Goal: Information Seeking & Learning: Learn about a topic

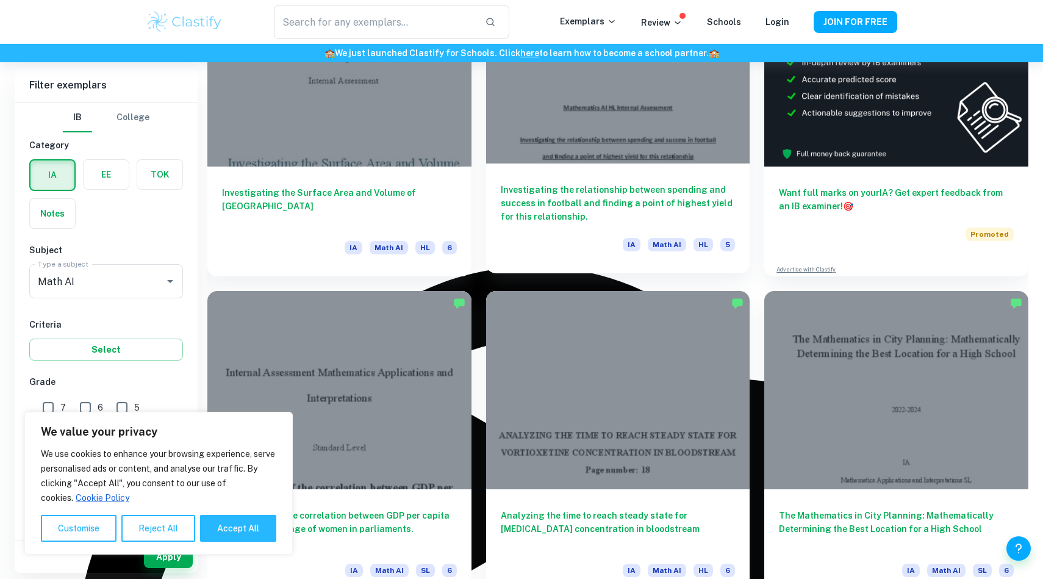
scroll to position [610, 0]
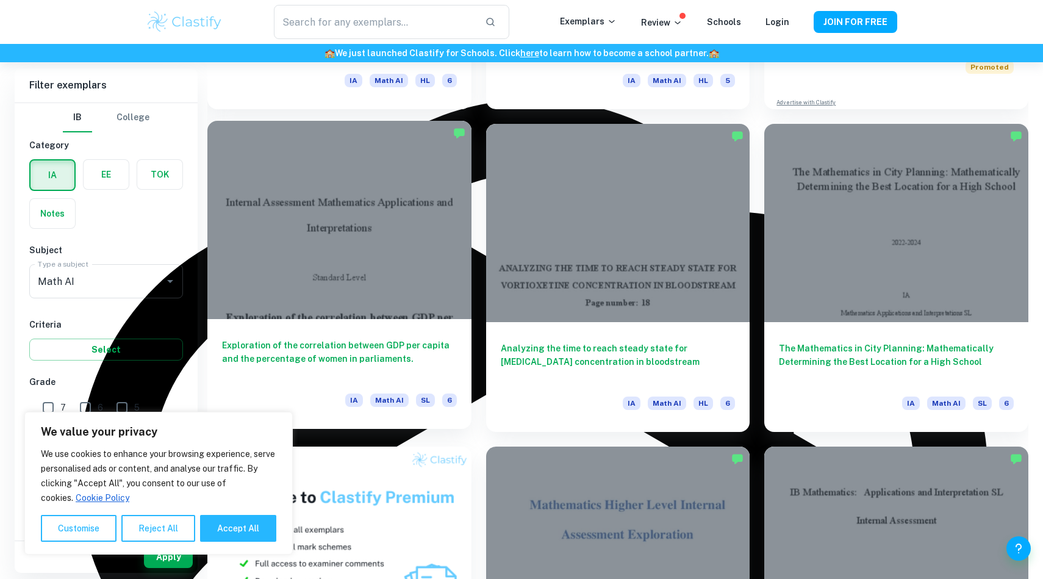
click at [333, 282] on div at bounding box center [339, 220] width 264 height 198
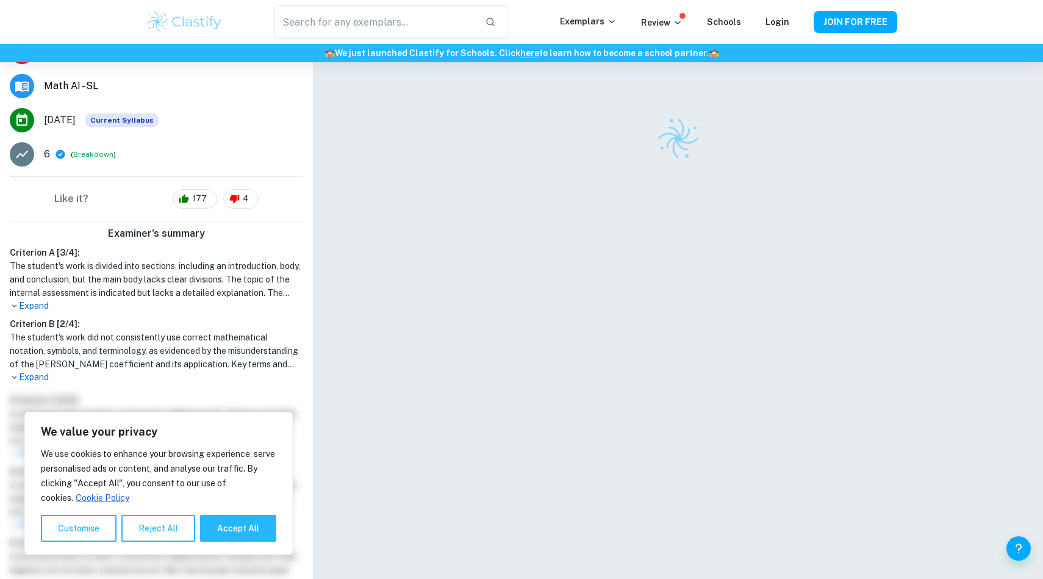
scroll to position [203, 0]
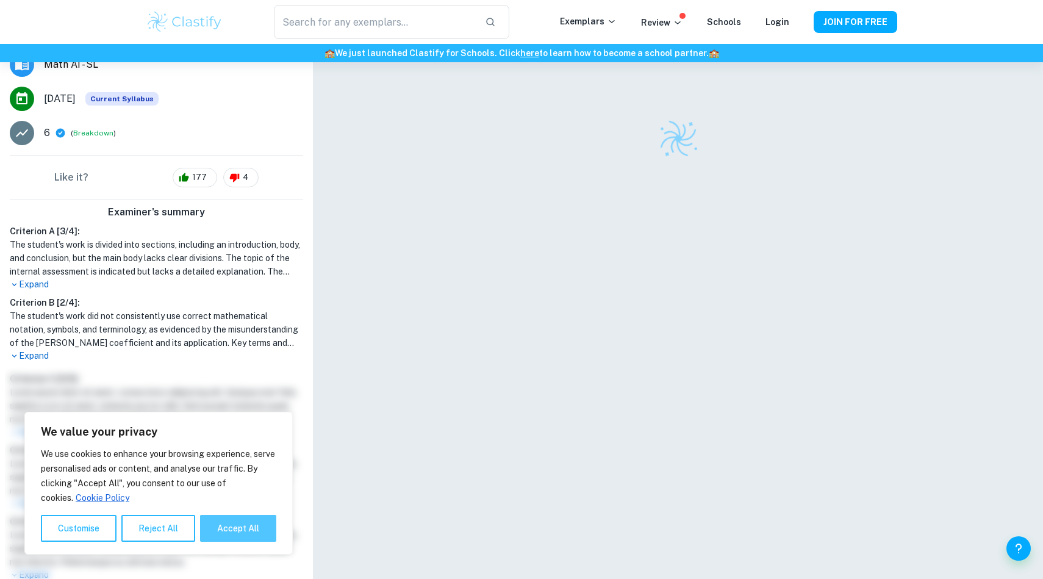
click at [233, 526] on button "Accept All" at bounding box center [238, 528] width 76 height 27
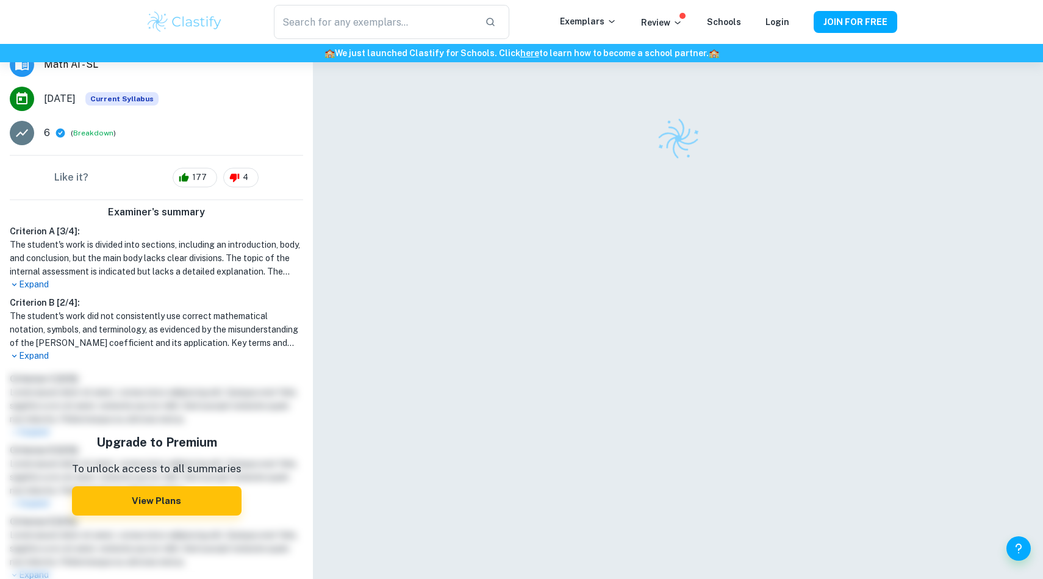
checkbox input "true"
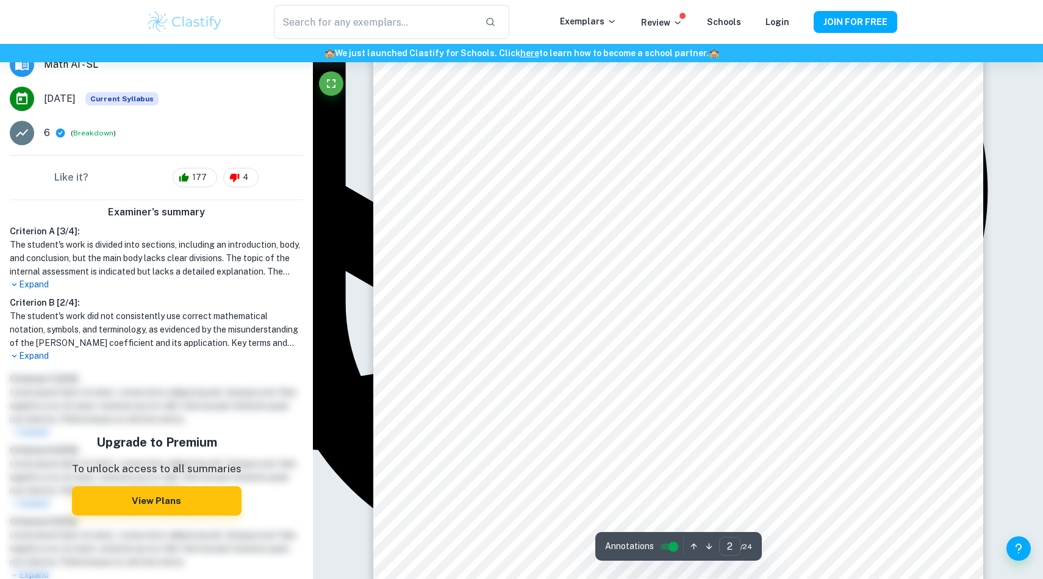
scroll to position [1085, 0]
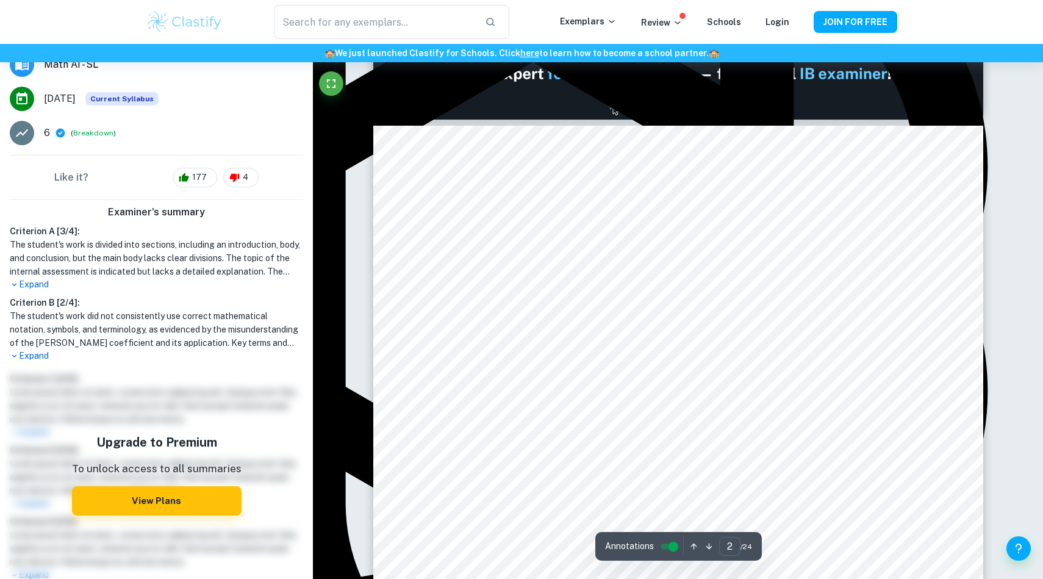
type input "1"
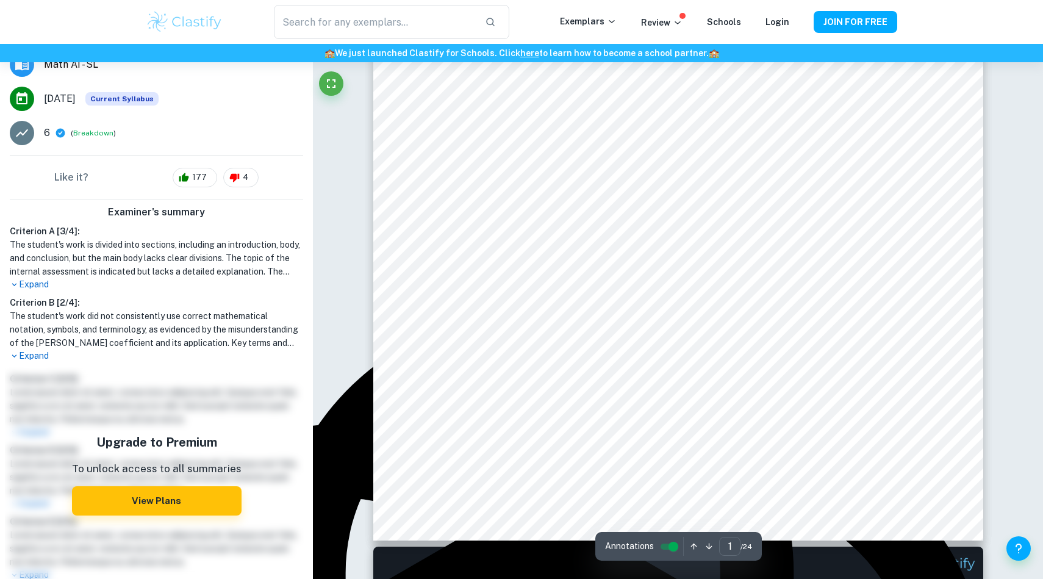
scroll to position [359, 0]
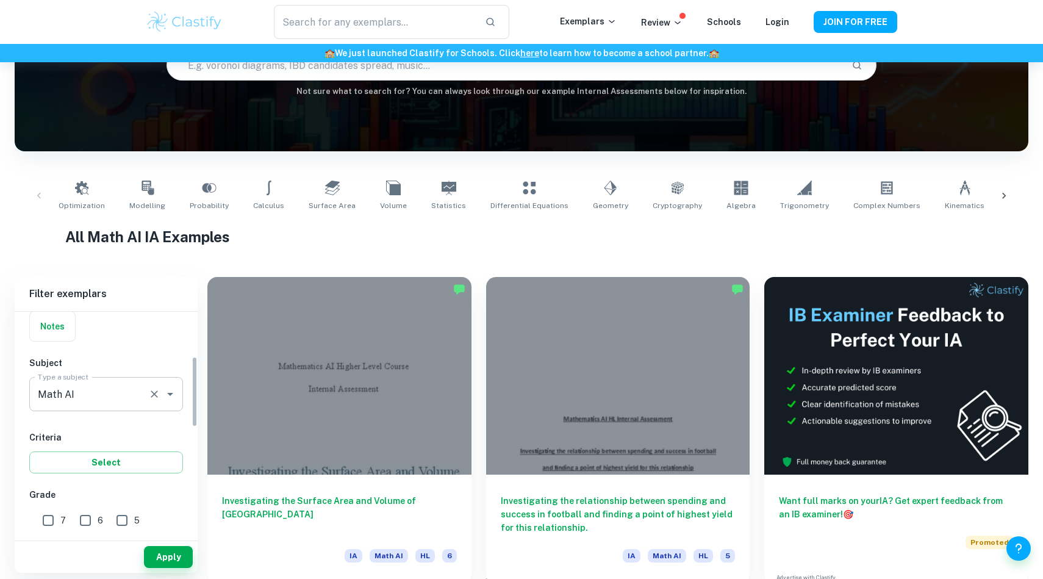
scroll to position [201, 0]
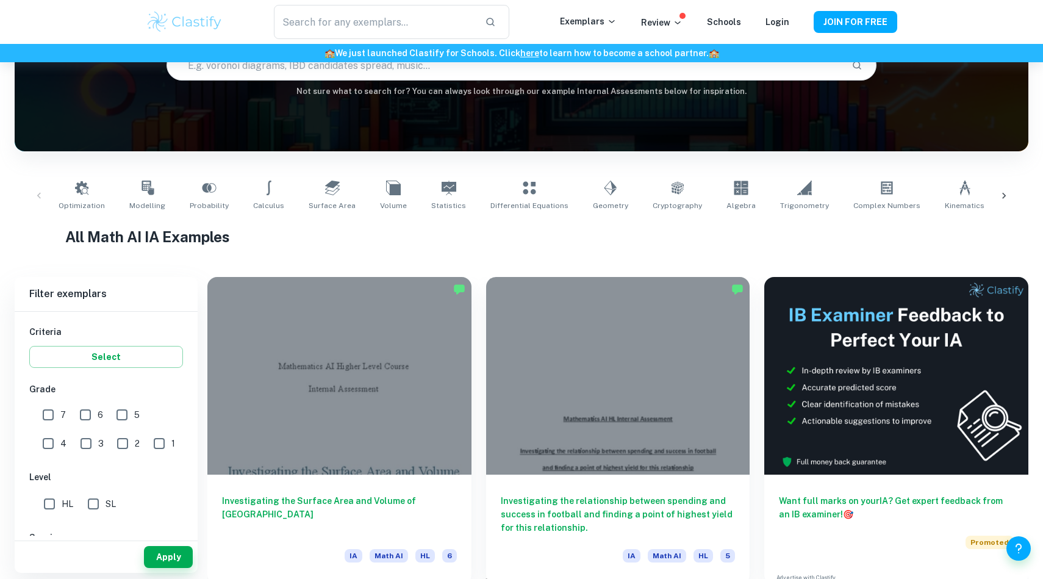
click at [46, 410] on input "7" at bounding box center [48, 415] width 24 height 24
checkbox input "true"
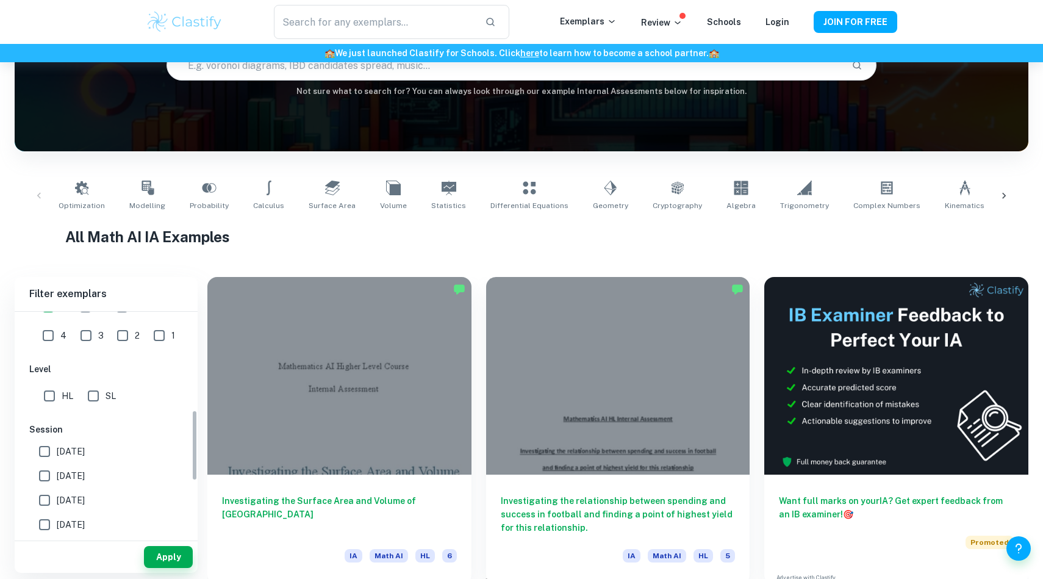
click at [89, 398] on input "SL" at bounding box center [93, 396] width 24 height 24
checkbox input "true"
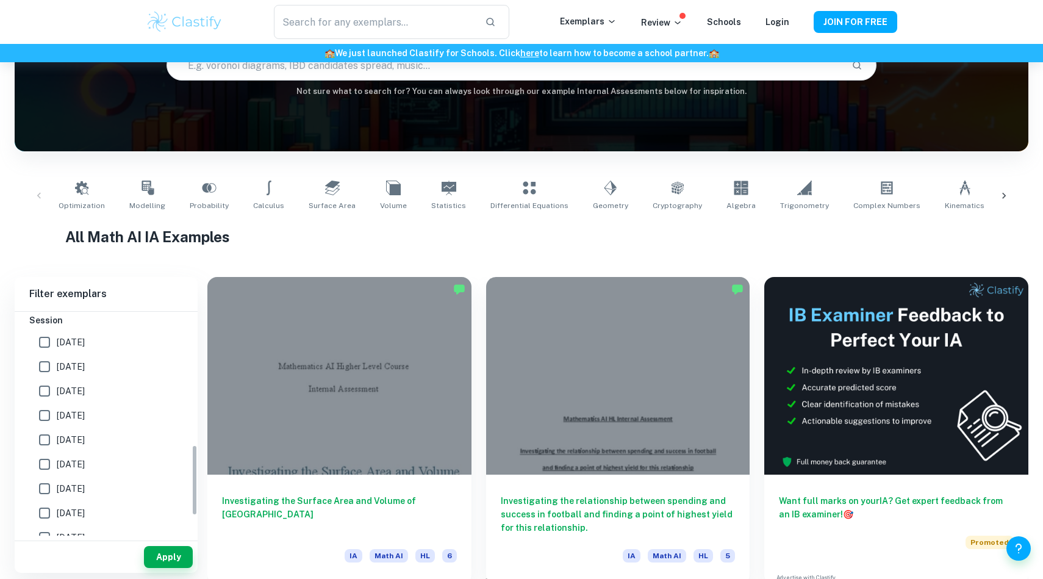
scroll to position [422, 0]
click at [40, 343] on input "[DATE]" at bounding box center [44, 339] width 24 height 24
checkbox input "true"
click at [171, 557] on button "Apply" at bounding box center [168, 557] width 49 height 22
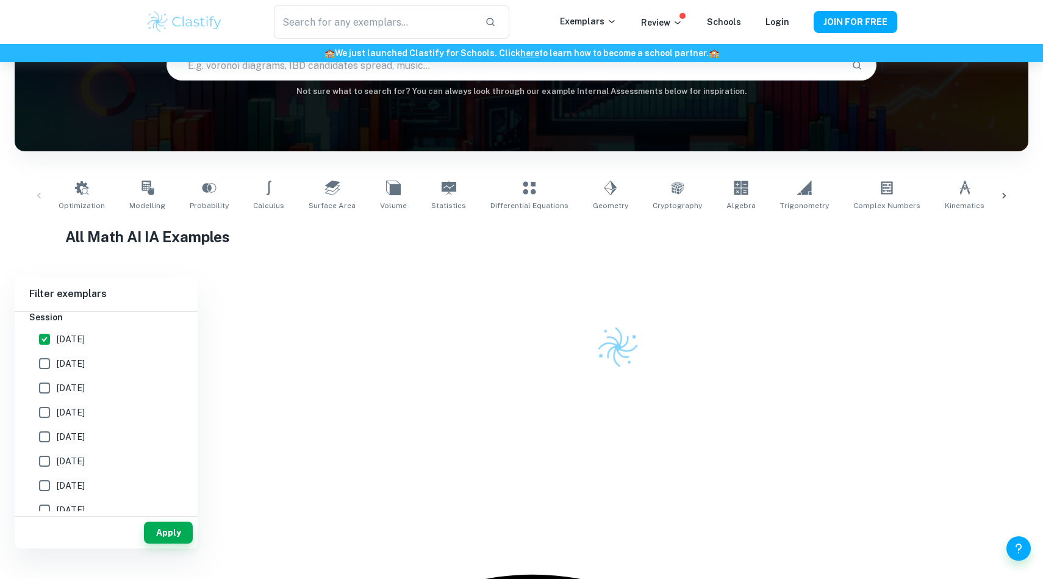
scroll to position [62, 0]
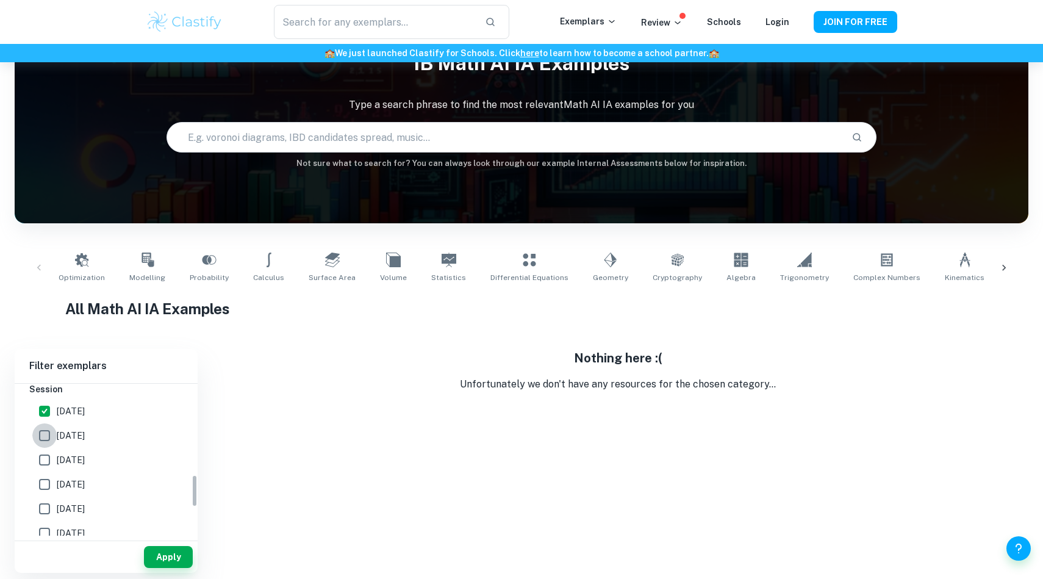
click at [41, 441] on input "[DATE]" at bounding box center [44, 435] width 24 height 24
checkbox input "true"
click at [168, 560] on button "Apply" at bounding box center [168, 557] width 49 height 22
click at [49, 459] on input "[DATE]" at bounding box center [44, 460] width 24 height 24
checkbox input "true"
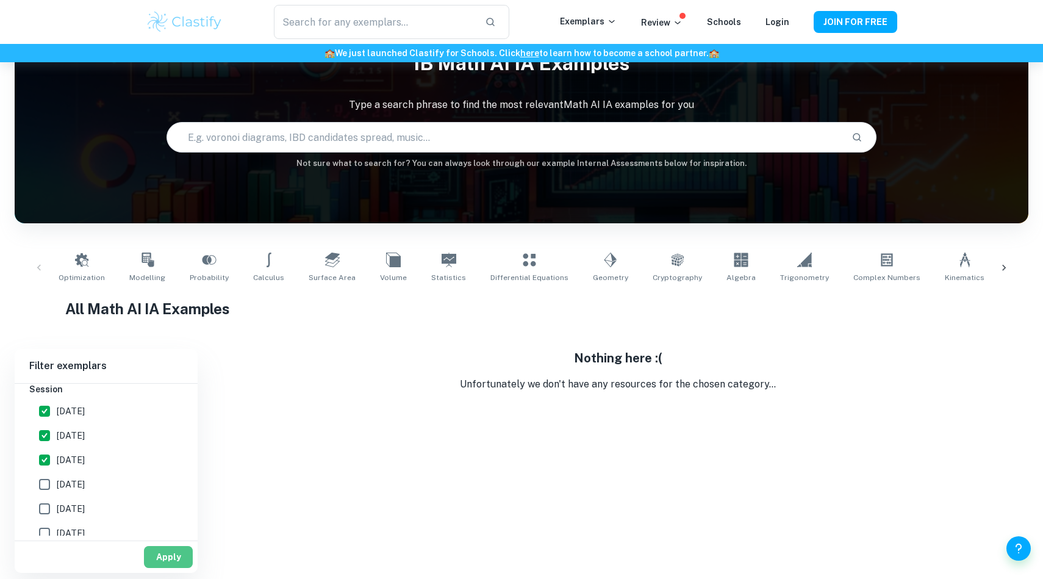
click at [182, 556] on button "Apply" at bounding box center [168, 557] width 49 height 22
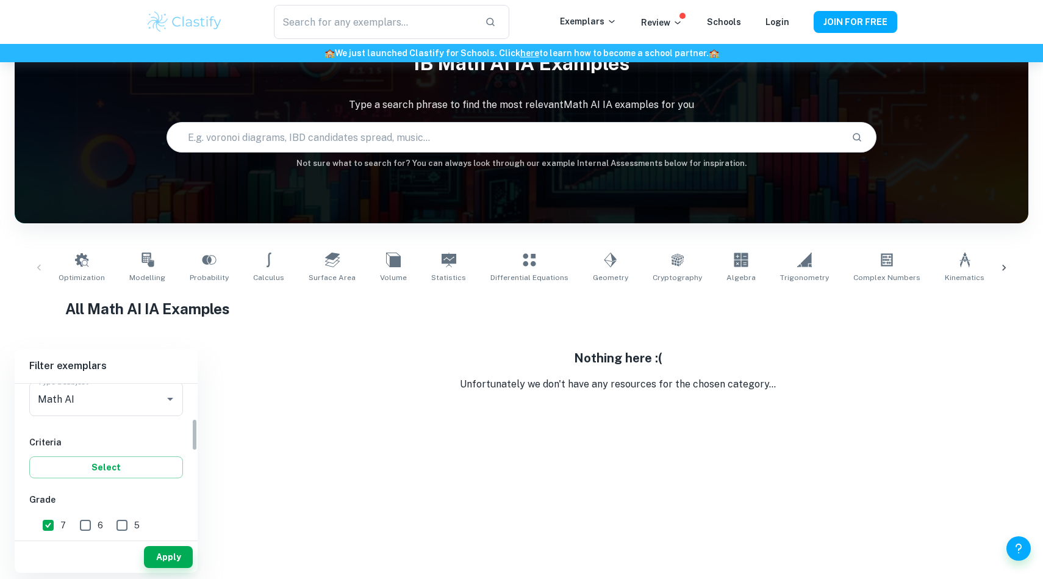
scroll to position [162, 0]
click at [123, 470] on button "Select" at bounding box center [106, 469] width 154 height 22
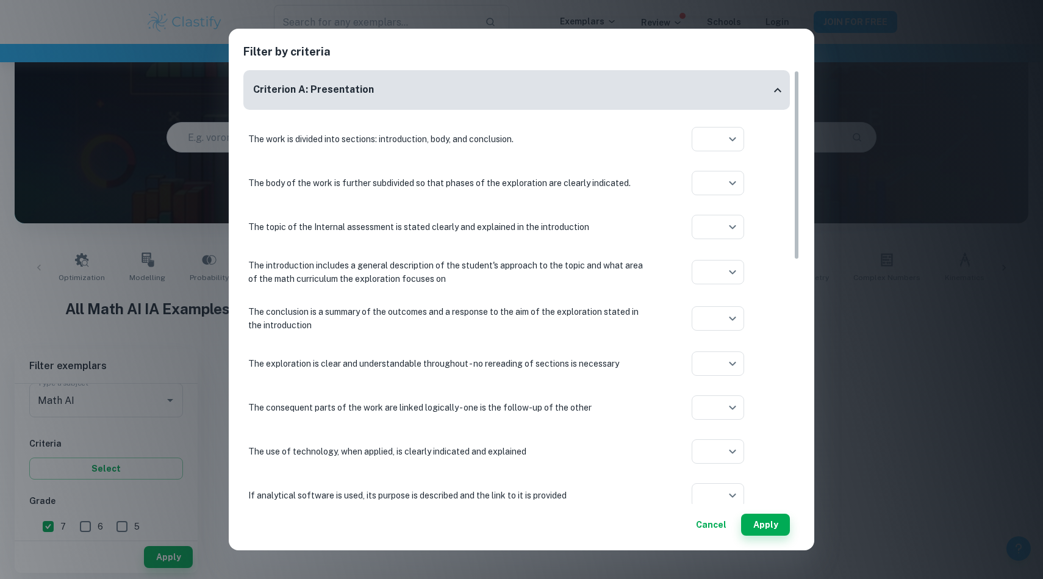
click at [711, 522] on button "Cancel" at bounding box center [711, 525] width 40 height 22
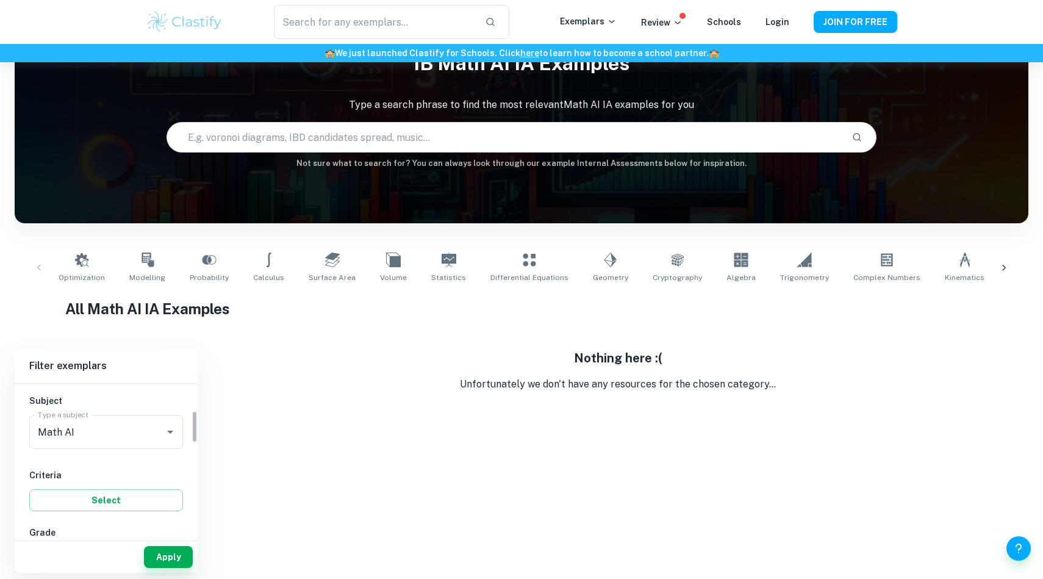
scroll to position [124, 0]
click at [124, 450] on div "Math AI Type a subject" at bounding box center [106, 437] width 154 height 34
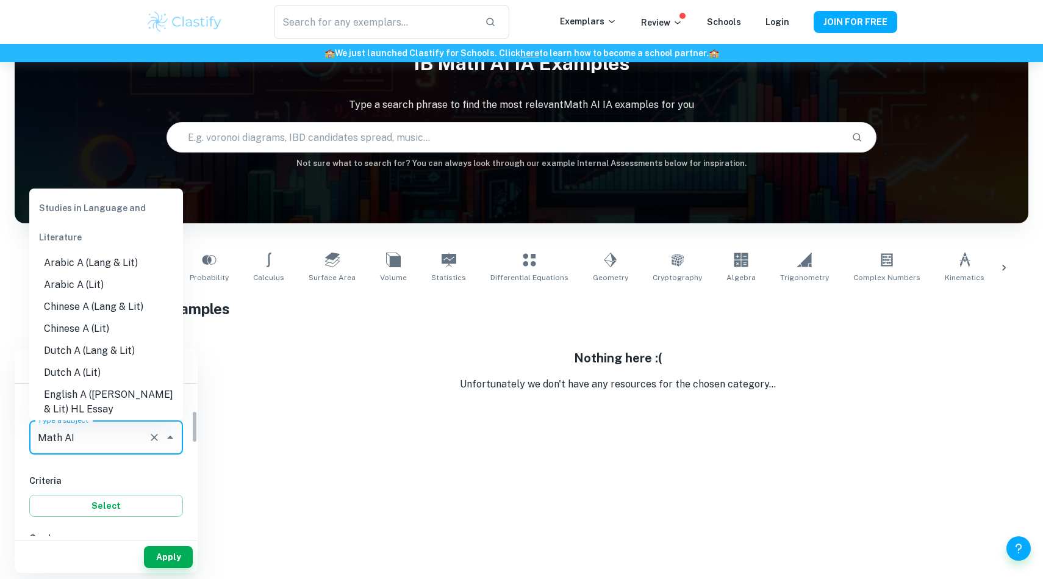
scroll to position [1508, 0]
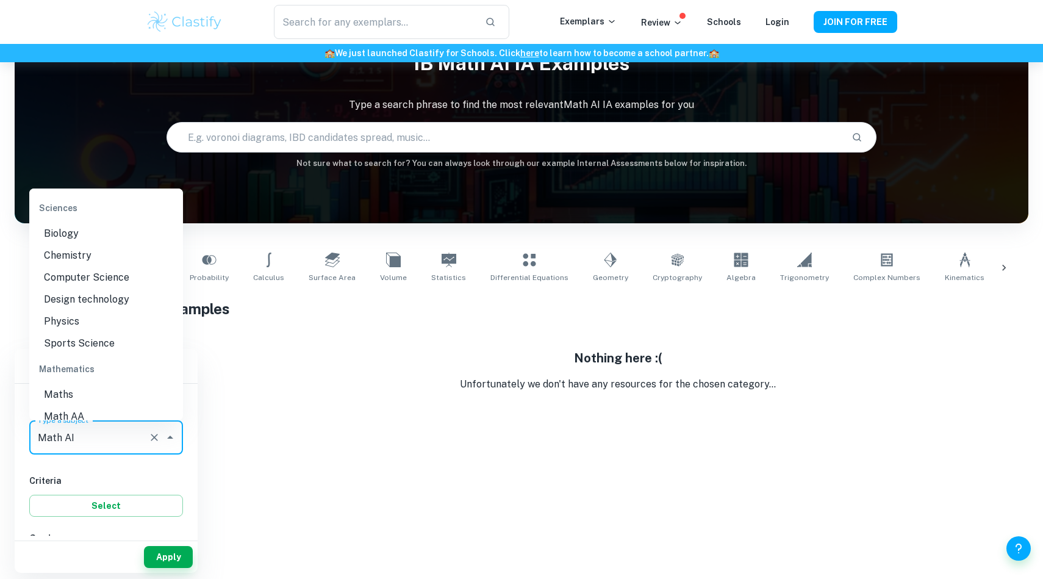
click at [110, 444] on input "Math AI" at bounding box center [89, 437] width 109 height 23
click at [96, 428] on li "Math AI" at bounding box center [106, 439] width 154 height 22
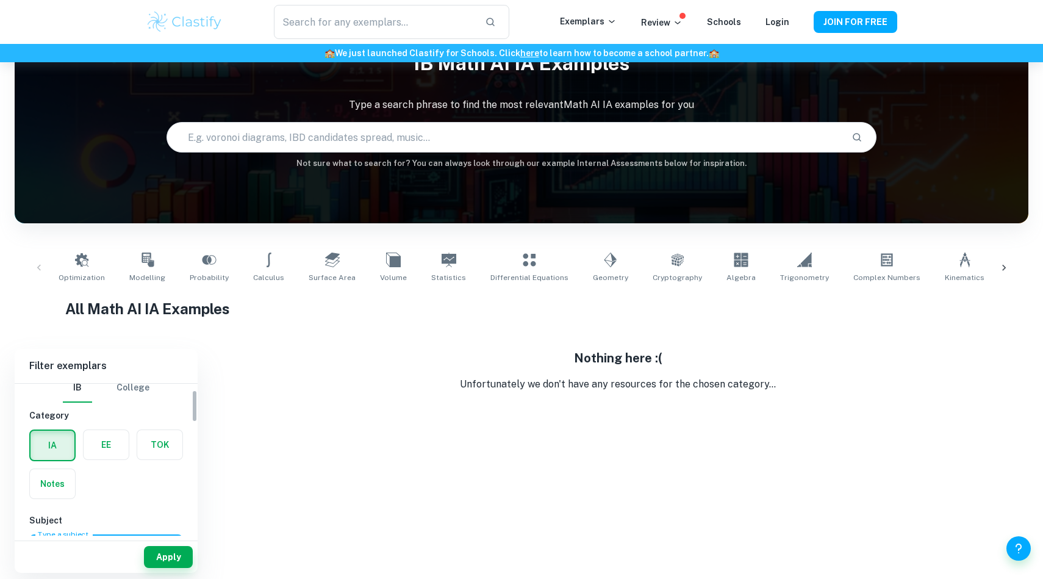
scroll to position [10, 0]
click at [56, 450] on label "button" at bounding box center [53, 445] width 44 height 29
click at [0, 0] on input "radio" at bounding box center [0, 0] width 0 height 0
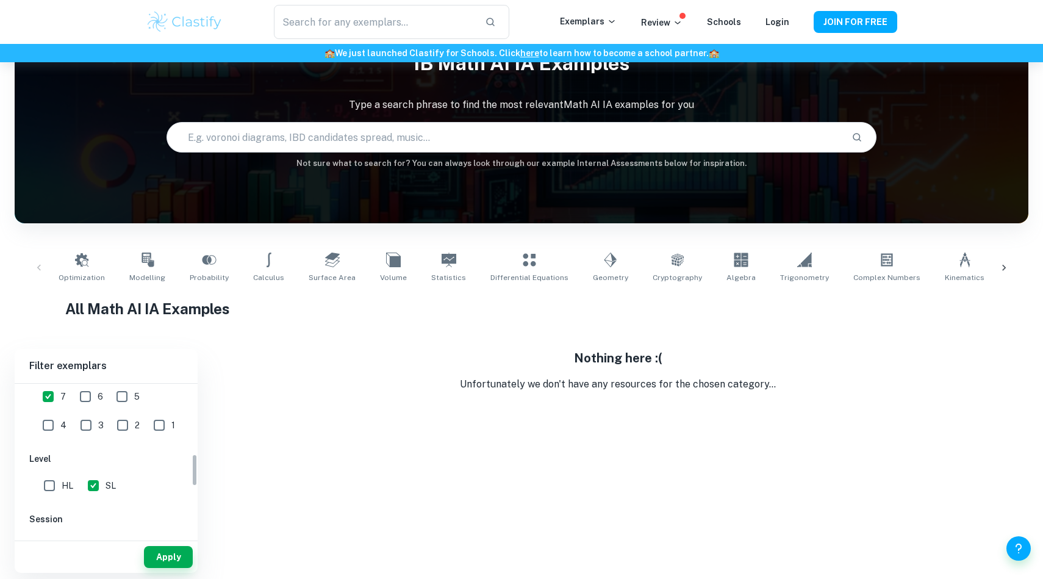
scroll to position [326, 0]
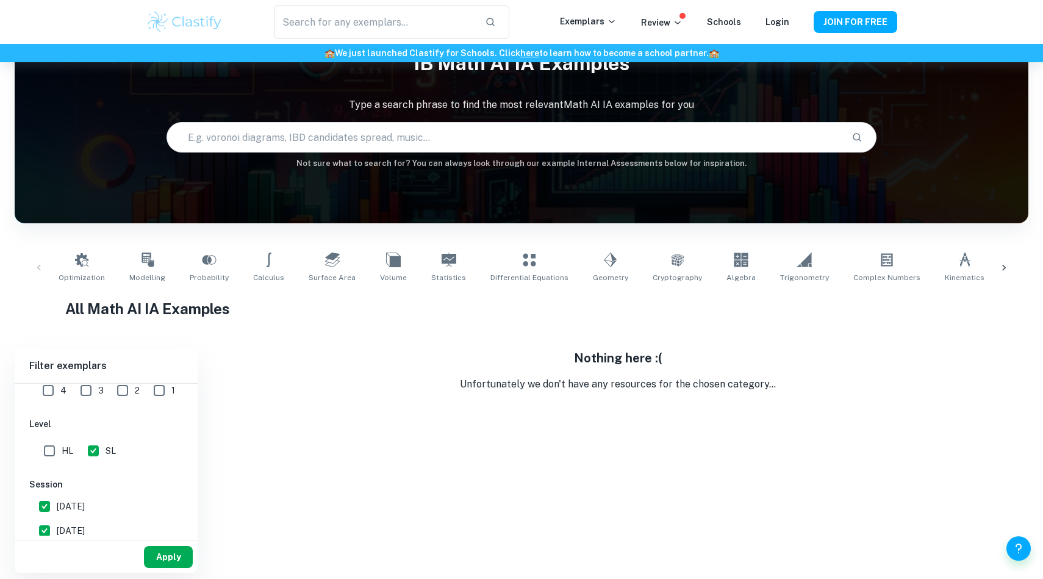
click at [168, 560] on button "Apply" at bounding box center [168, 557] width 49 height 22
click at [43, 460] on input "[DATE]" at bounding box center [44, 462] width 24 height 24
checkbox input "true"
click at [167, 563] on button "Apply" at bounding box center [168, 557] width 49 height 22
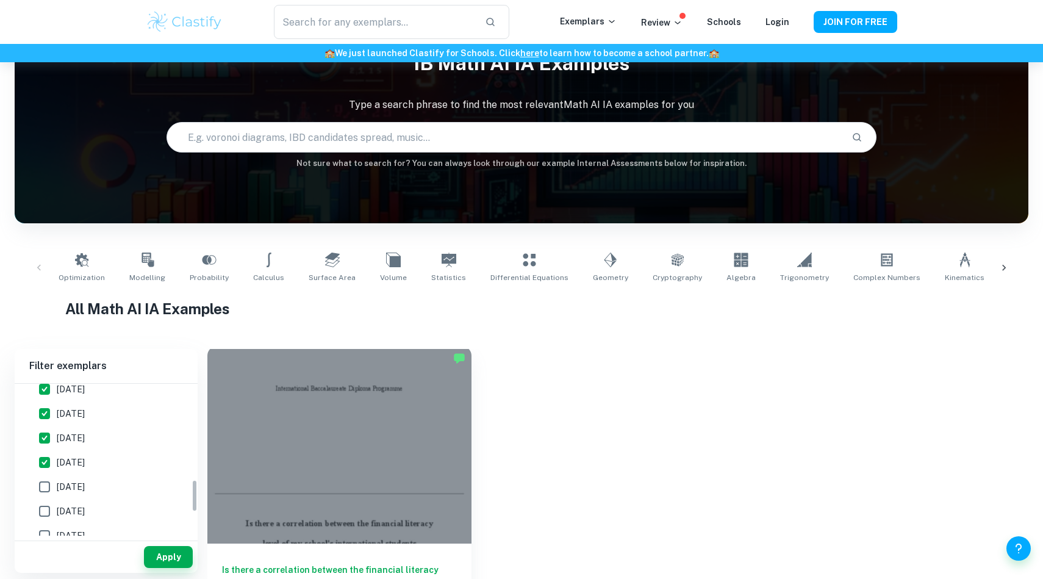
scroll to position [140, 0]
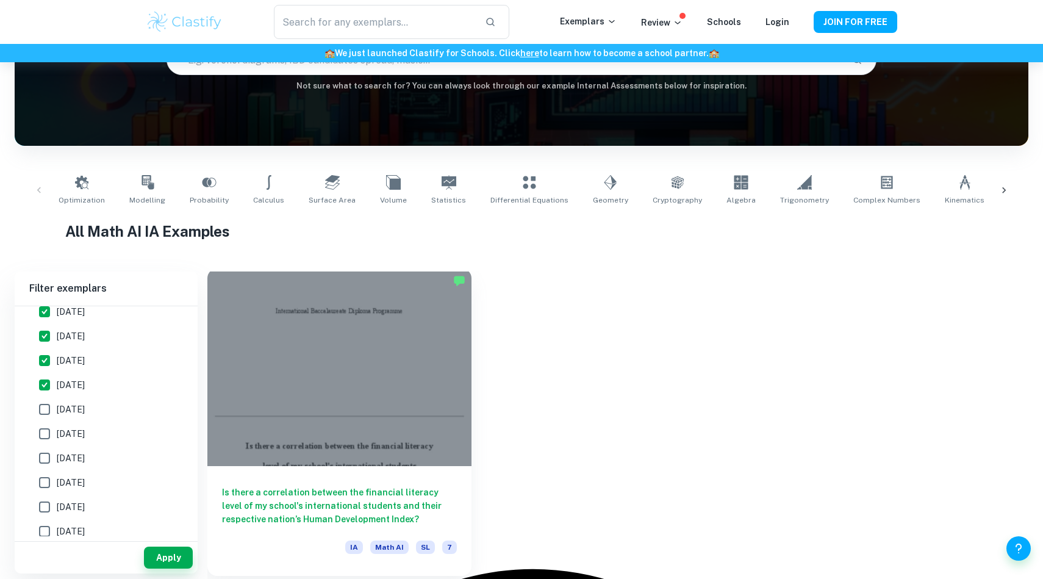
click at [350, 395] on div at bounding box center [339, 367] width 264 height 198
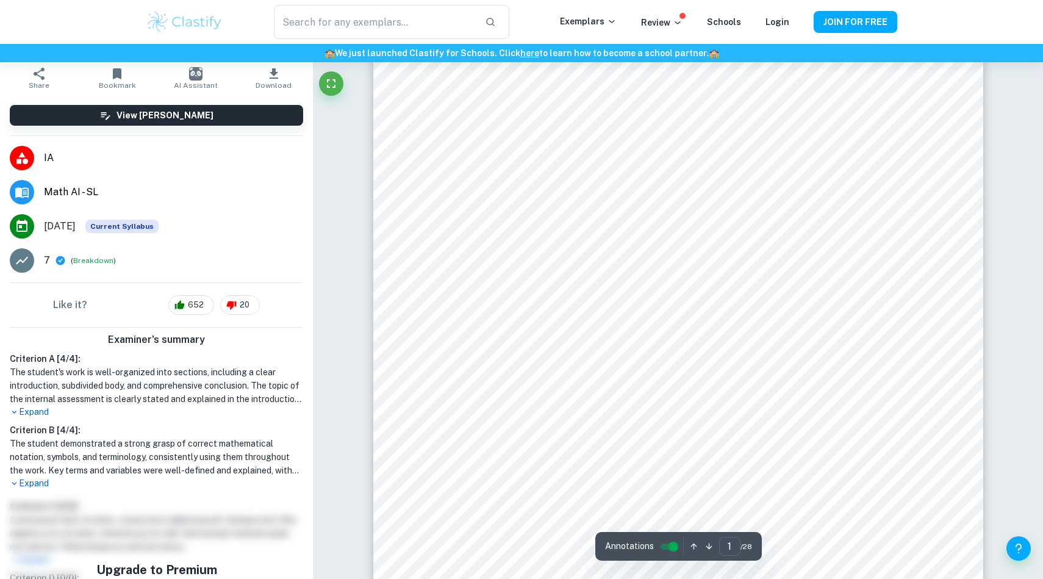
scroll to position [96, 0]
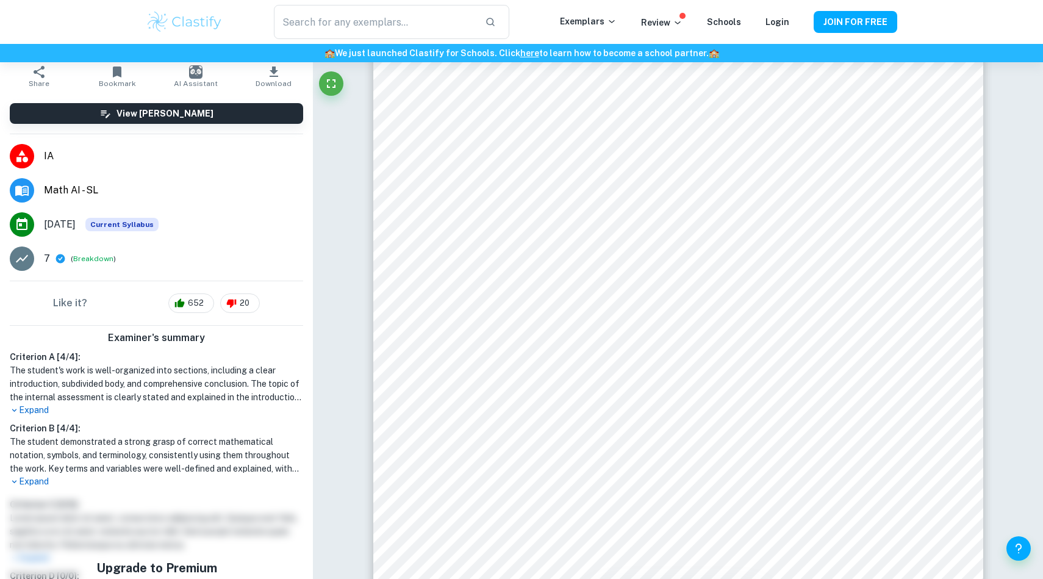
click at [34, 475] on p "Expand" at bounding box center [156, 481] width 293 height 13
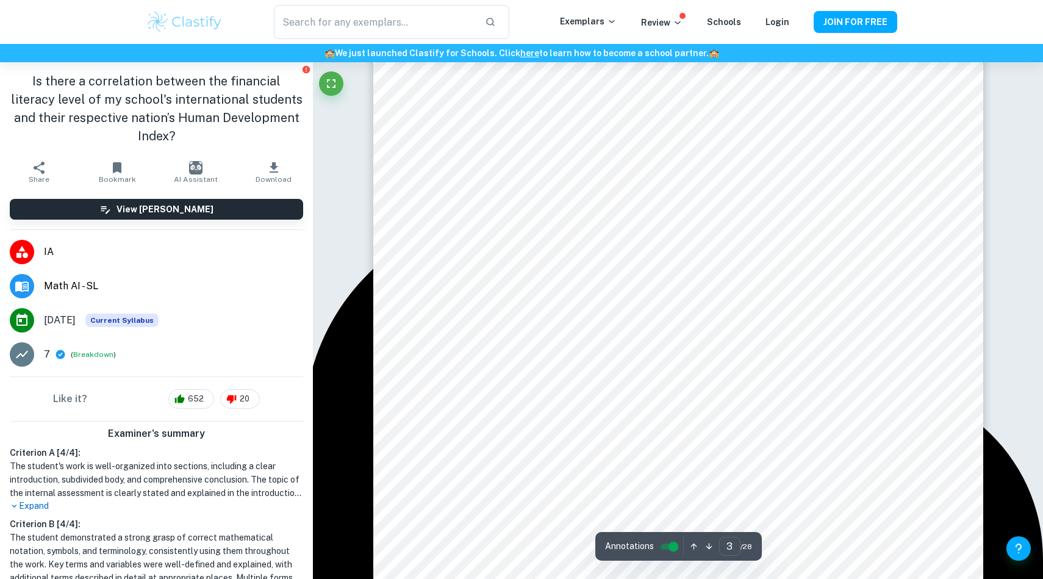
scroll to position [1787, 0]
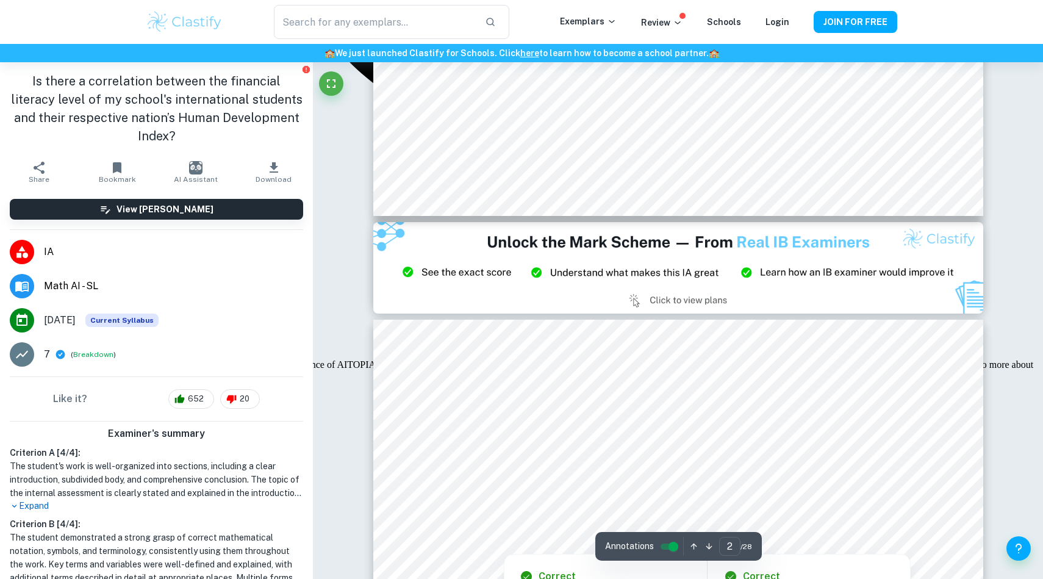
type input "3"
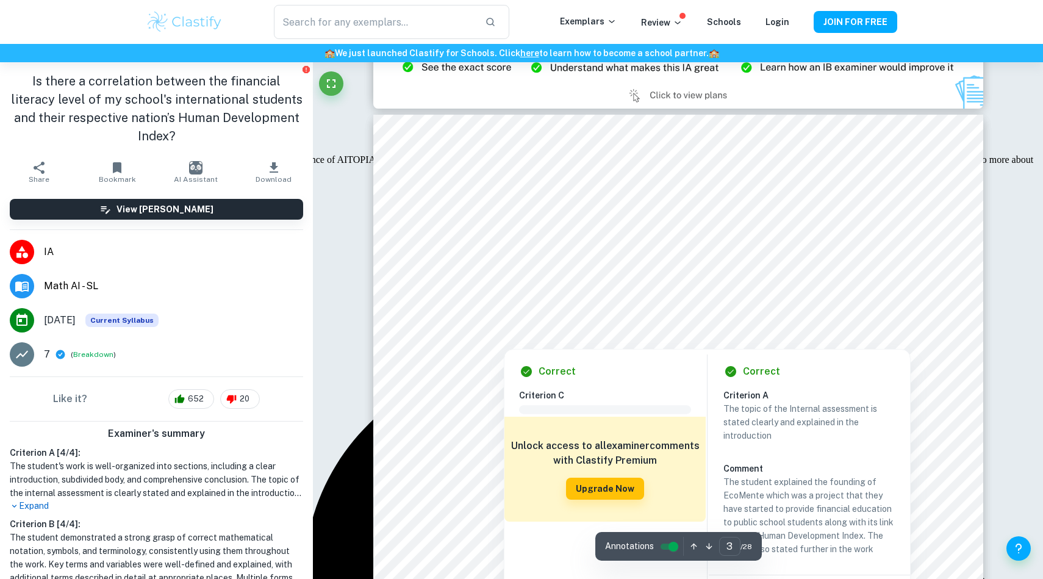
scroll to position [1747, 0]
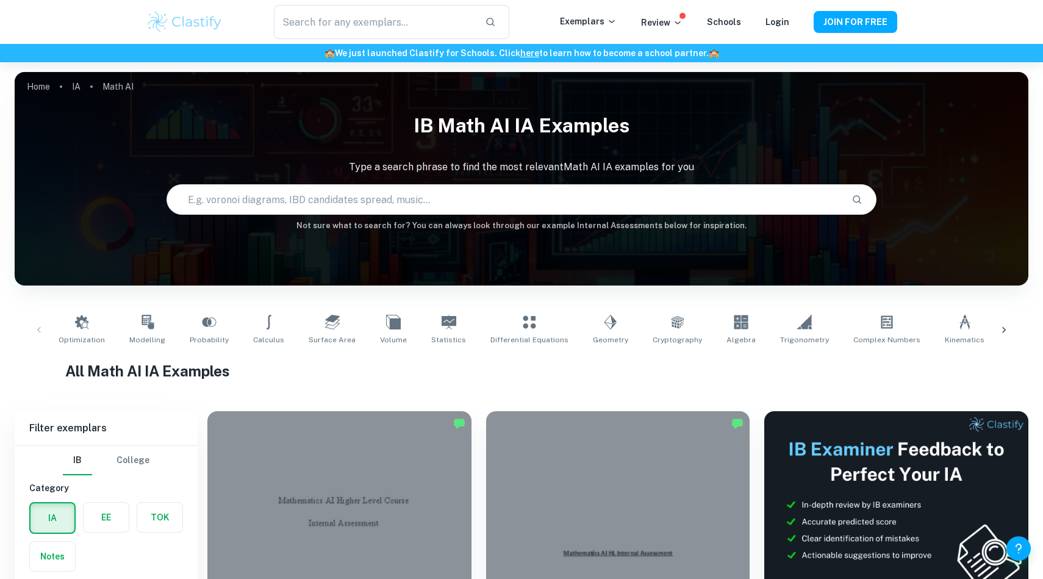
scroll to position [120, 0]
